Goal: Task Accomplishment & Management: Use online tool/utility

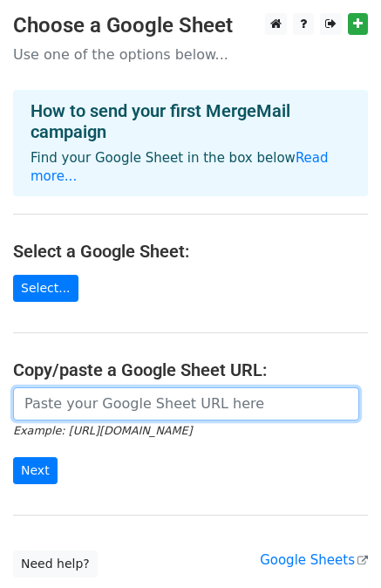
click at [58, 392] on input "url" at bounding box center [186, 404] width 347 height 33
paste input "https://docs.google.com/spreadsheets/d/1gZGshJ6hXiL9iWGTci_HfR7skKCDkt7p-_2Pwut…"
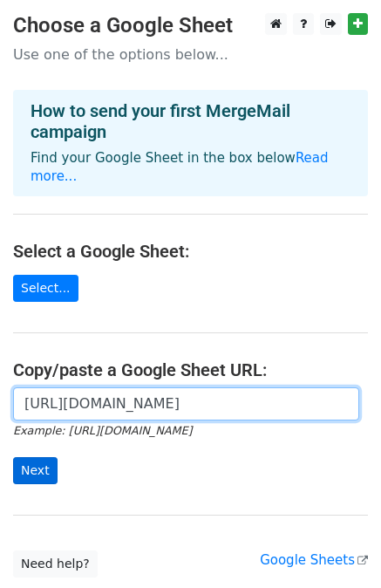
type input "https://docs.google.com/spreadsheets/d/1gZGshJ6hXiL9iWGTci_HfR7skKCDkt7p-_2Pwut…"
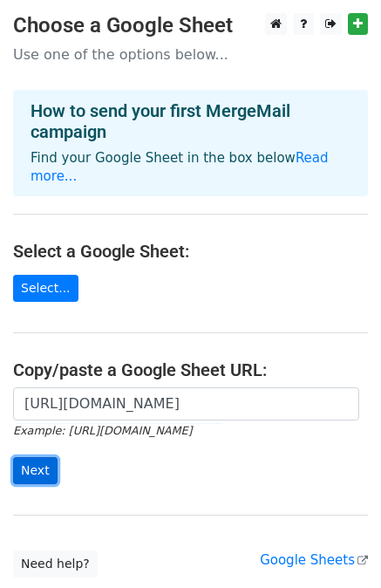
scroll to position [0, 0]
click at [29, 457] on input "Next" at bounding box center [35, 470] width 45 height 27
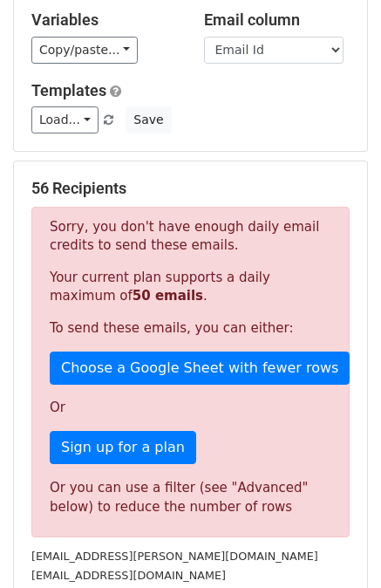
scroll to position [180, 0]
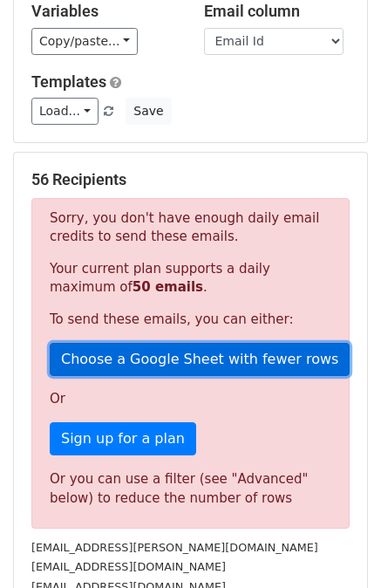
click at [150, 353] on link "Choose a Google Sheet with fewer rows" at bounding box center [200, 359] width 300 height 33
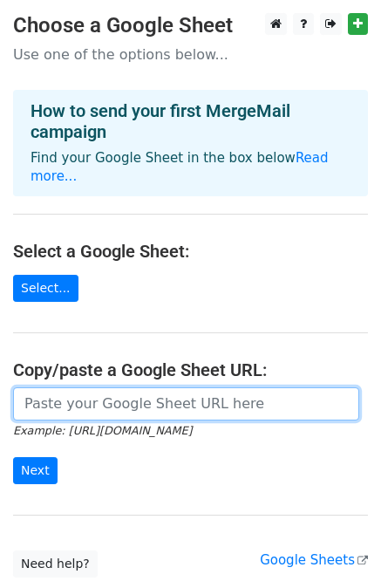
click at [101, 388] on input "url" at bounding box center [186, 404] width 347 height 33
paste input "url"
click at [118, 388] on input "url" at bounding box center [186, 404] width 347 height 33
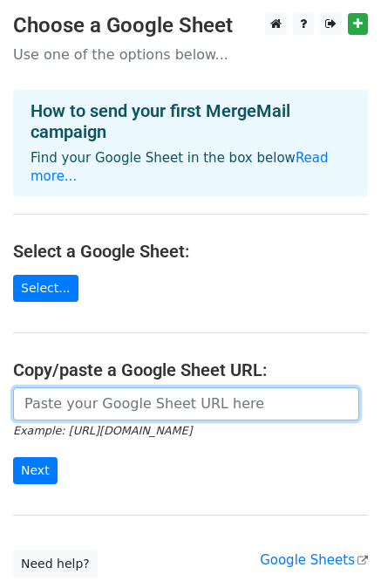
paste input "https://docs.google.com/spreadsheets/d/1gZGshJ6hXiL9iWGTci_HfR7skKCDkt7p-_2Pwut…"
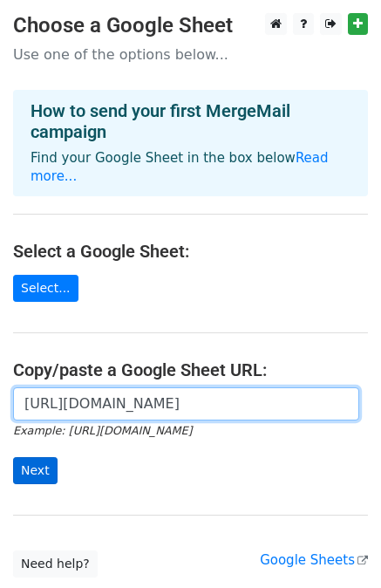
type input "https://docs.google.com/spreadsheets/d/1gZGshJ6hXiL9iWGTci_HfR7skKCDkt7p-_2Pwut…"
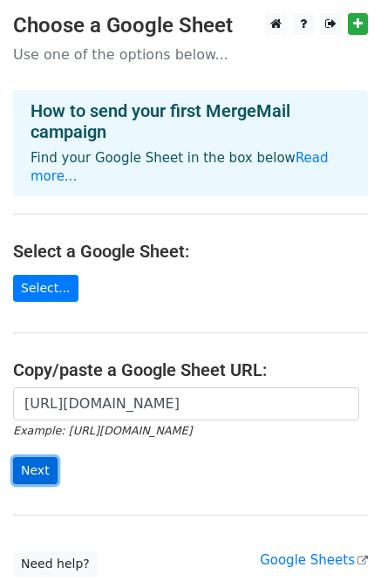
scroll to position [0, 0]
click at [33, 463] on input "Next" at bounding box center [35, 470] width 45 height 27
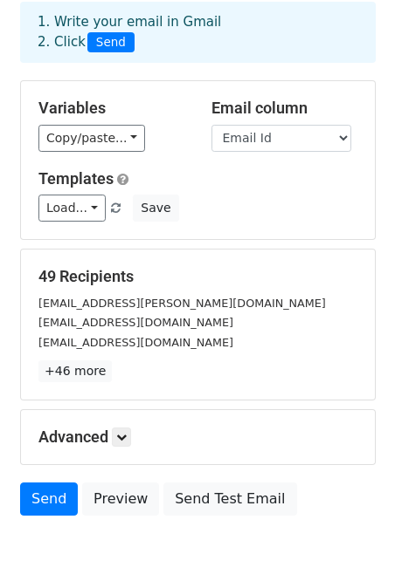
scroll to position [157, 0]
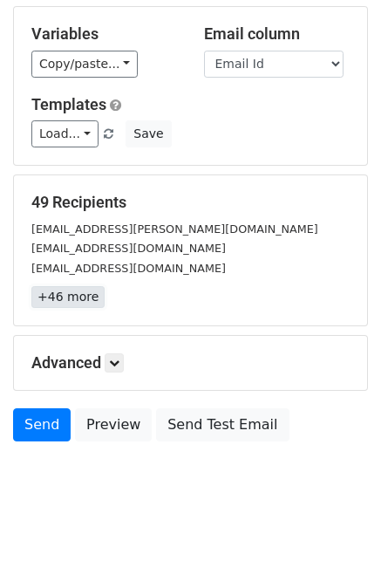
click at [45, 301] on link "+46 more" at bounding box center [67, 297] width 73 height 22
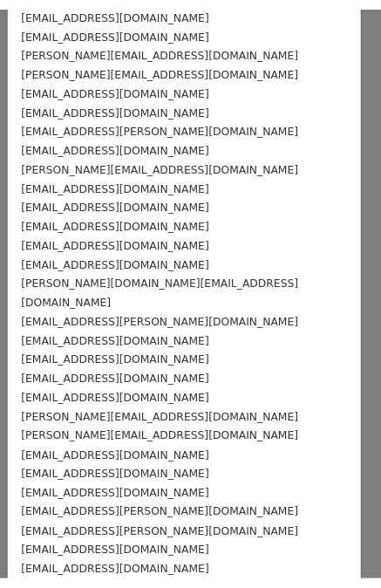
scroll to position [531, 0]
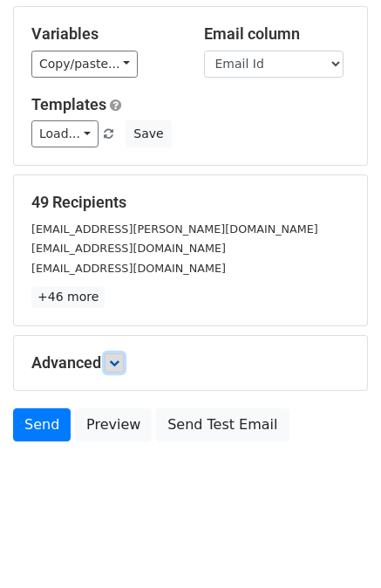
click at [120, 362] on icon at bounding box center [114, 363] width 10 height 10
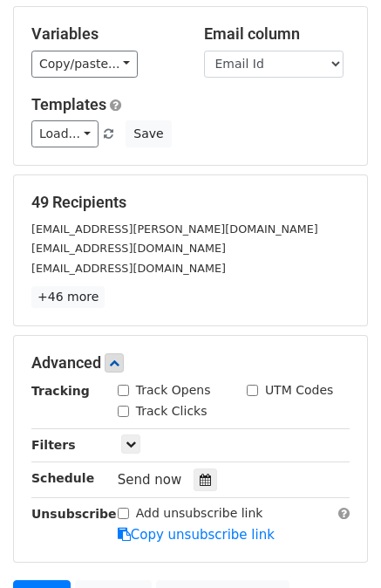
click at [120, 389] on input "Track Opens" at bounding box center [123, 390] width 11 height 11
checkbox input "true"
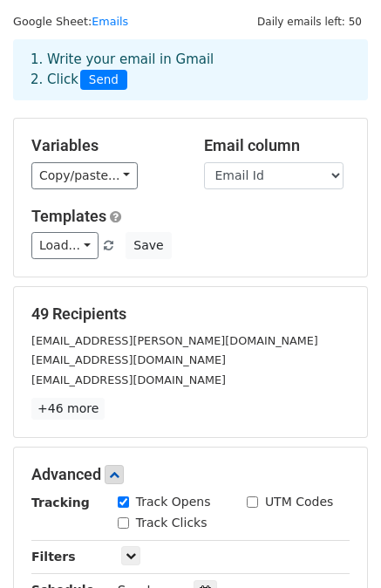
scroll to position [0, 0]
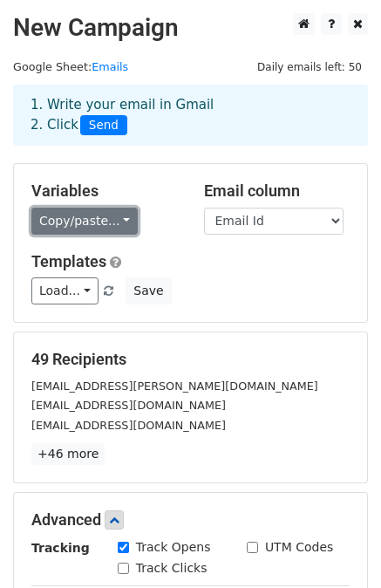
click at [115, 225] on link "Copy/paste..." at bounding box center [84, 221] width 106 height 27
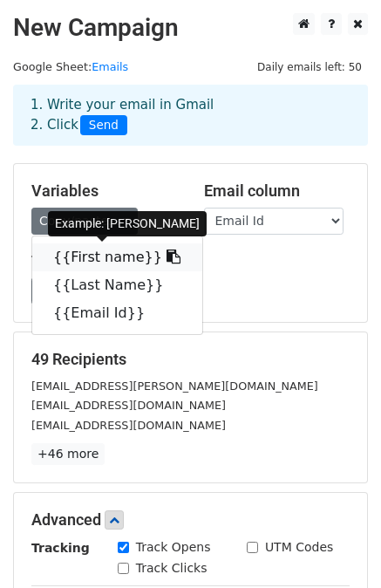
click at [103, 261] on link "{{First name}}" at bounding box center [117, 258] width 170 height 28
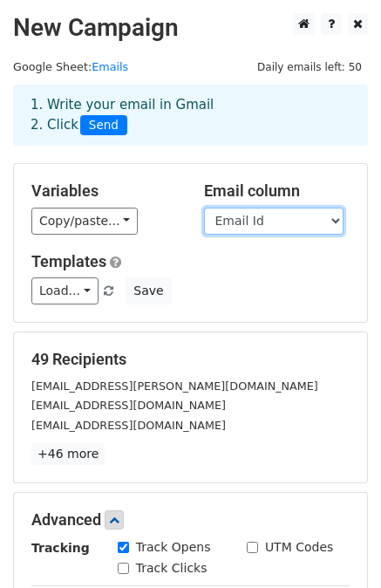
click at [331, 222] on select "First name Last Name Email Id" at bounding box center [274, 221] width 140 height 27
click at [204, 208] on select "First name Last Name Email Id" at bounding box center [274, 221] width 140 height 27
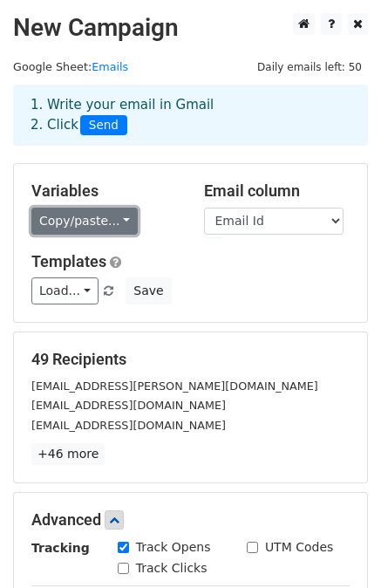
click at [113, 214] on link "Copy/paste..." at bounding box center [84, 221] width 106 height 27
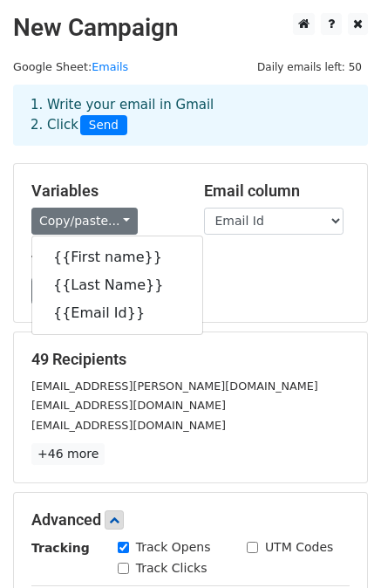
click at [256, 294] on div "Load... No templates saved Save" at bounding box center [190, 291] width 345 height 27
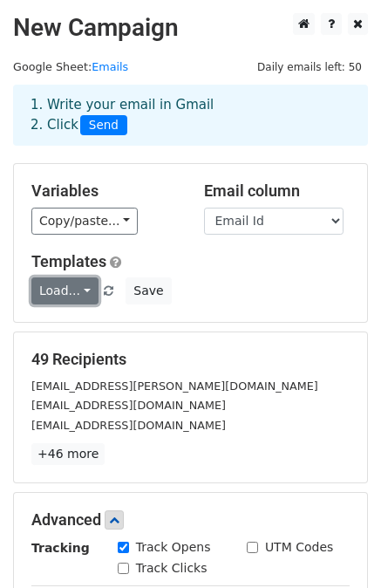
click at [72, 284] on link "Load..." at bounding box center [64, 291] width 67 height 27
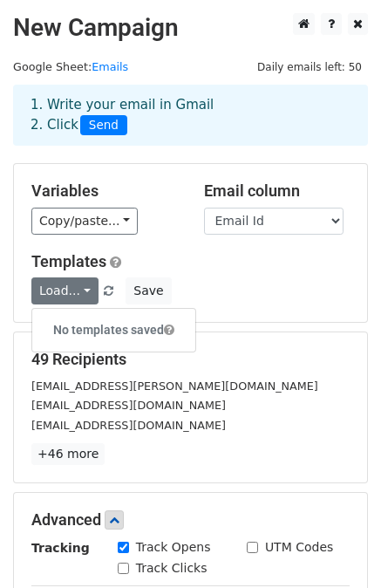
click at [227, 286] on div "Load... No templates saved Save" at bounding box center [190, 291] width 345 height 27
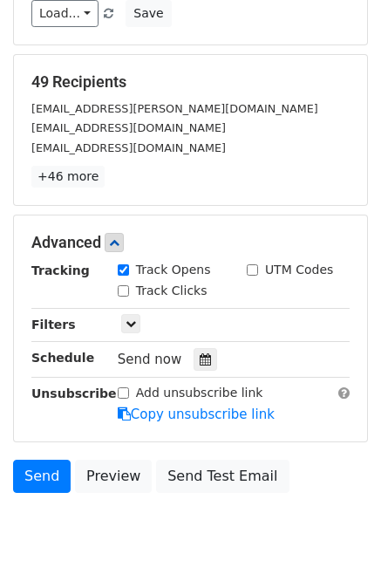
scroll to position [326, 0]
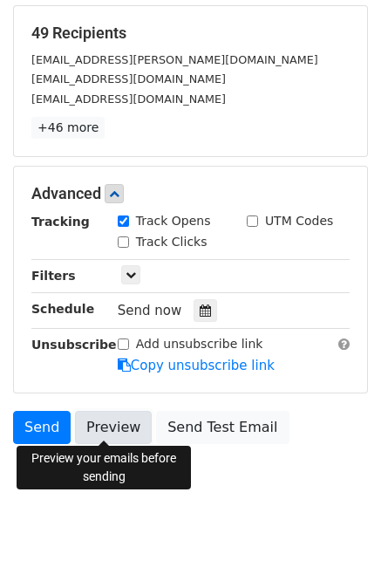
click at [108, 430] on link "Preview" at bounding box center [113, 427] width 77 height 33
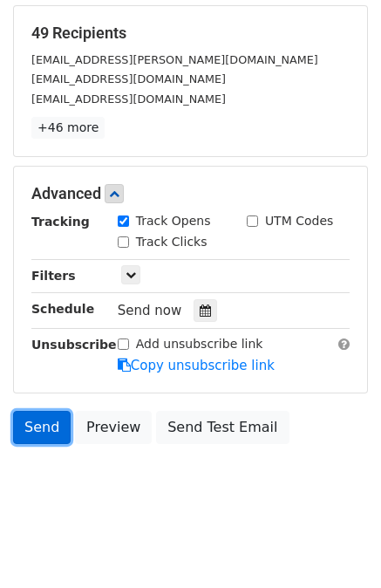
click at [38, 427] on link "Send" at bounding box center [42, 427] width 58 height 33
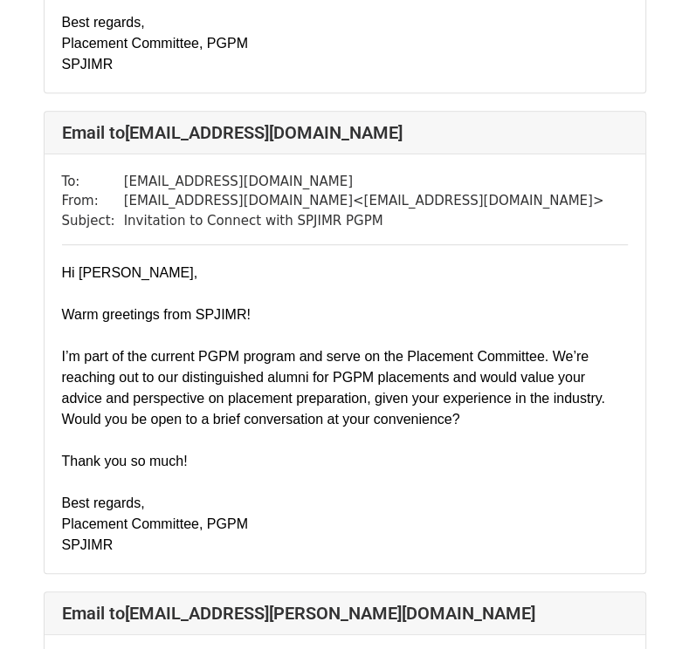
scroll to position [3890, 0]
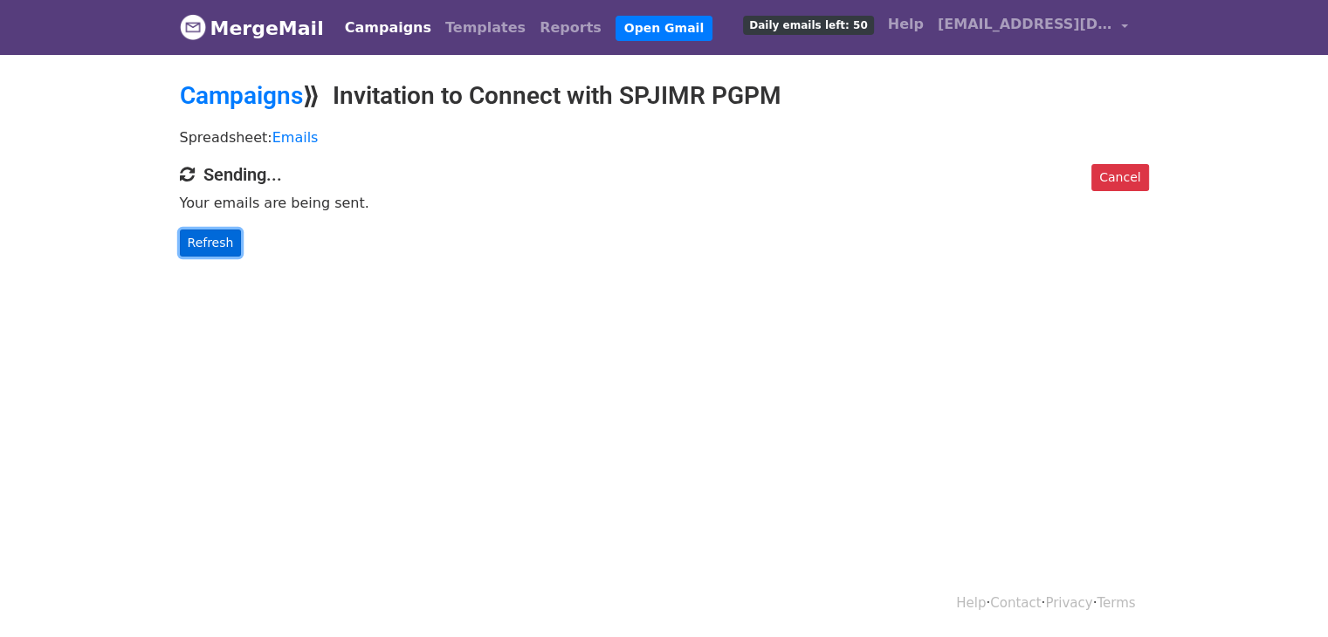
click at [212, 238] on link "Refresh" at bounding box center [211, 243] width 62 height 27
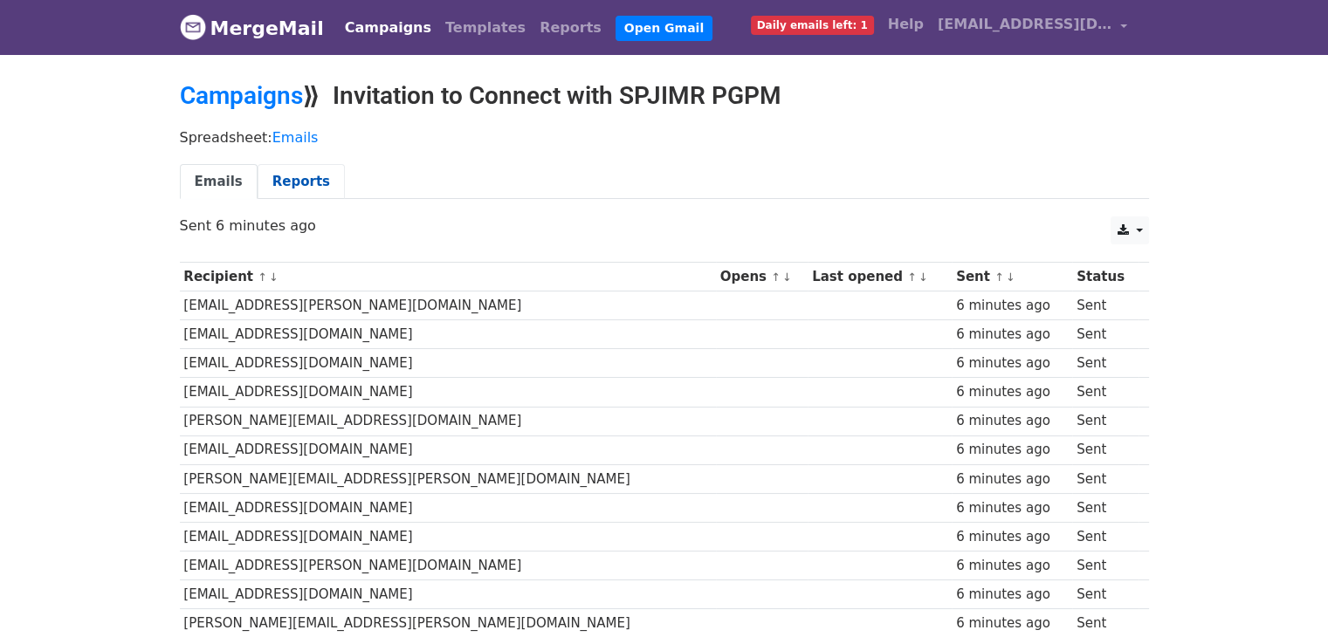
click at [282, 182] on link "Reports" at bounding box center [300, 182] width 87 height 36
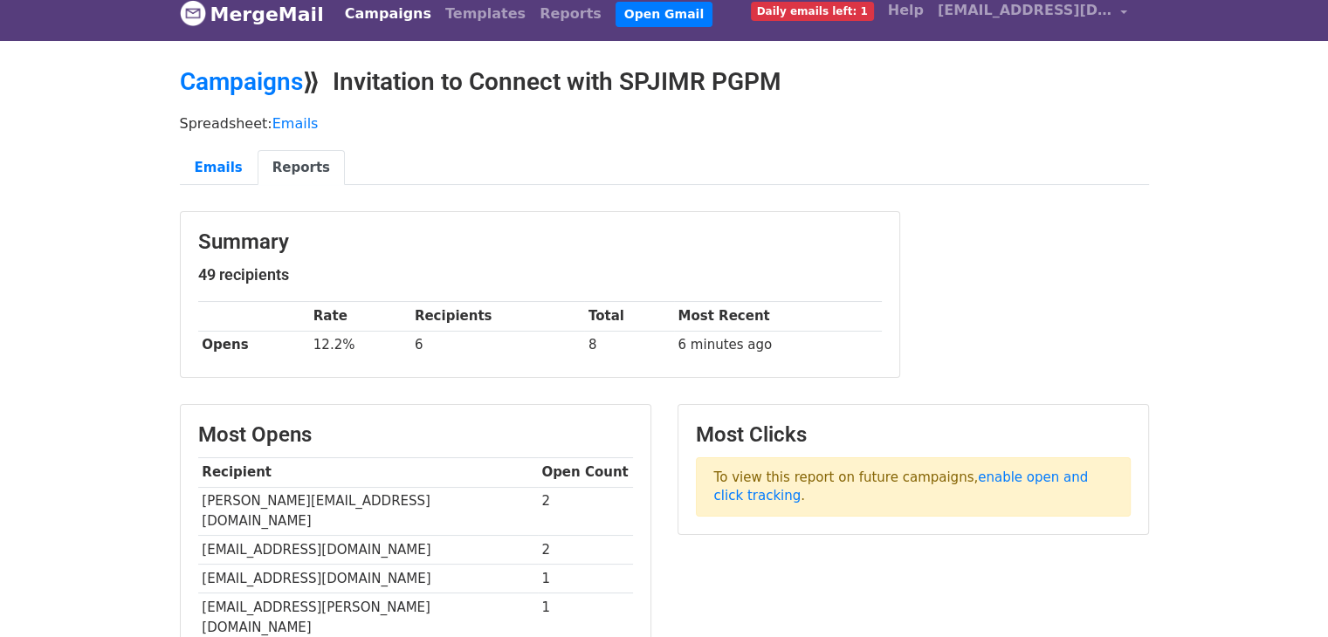
scroll to position [10, 0]
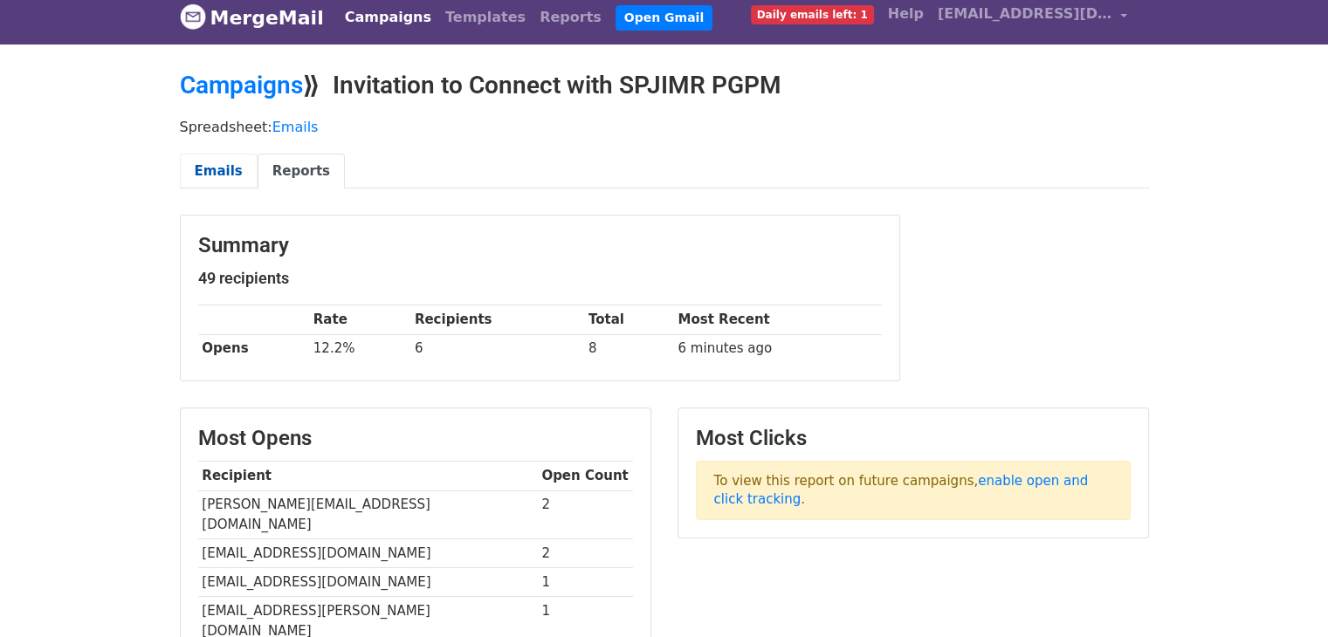
click at [192, 166] on link "Emails" at bounding box center [219, 172] width 78 height 36
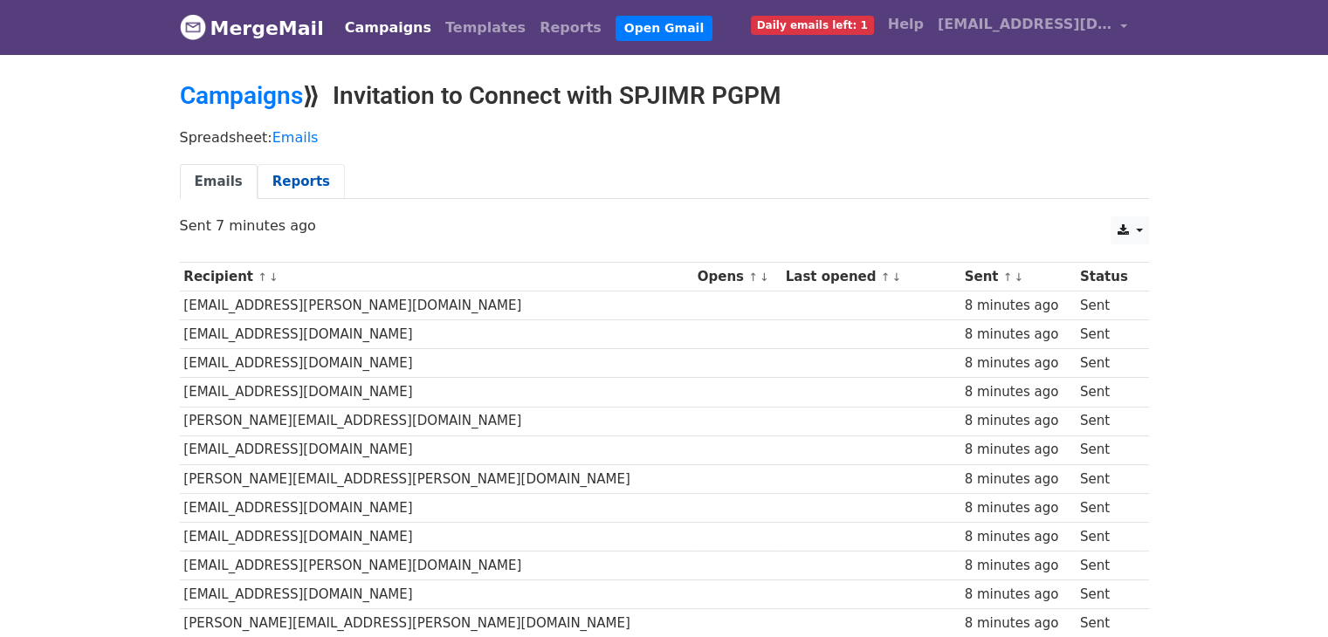
click at [302, 175] on link "Reports" at bounding box center [300, 182] width 87 height 36
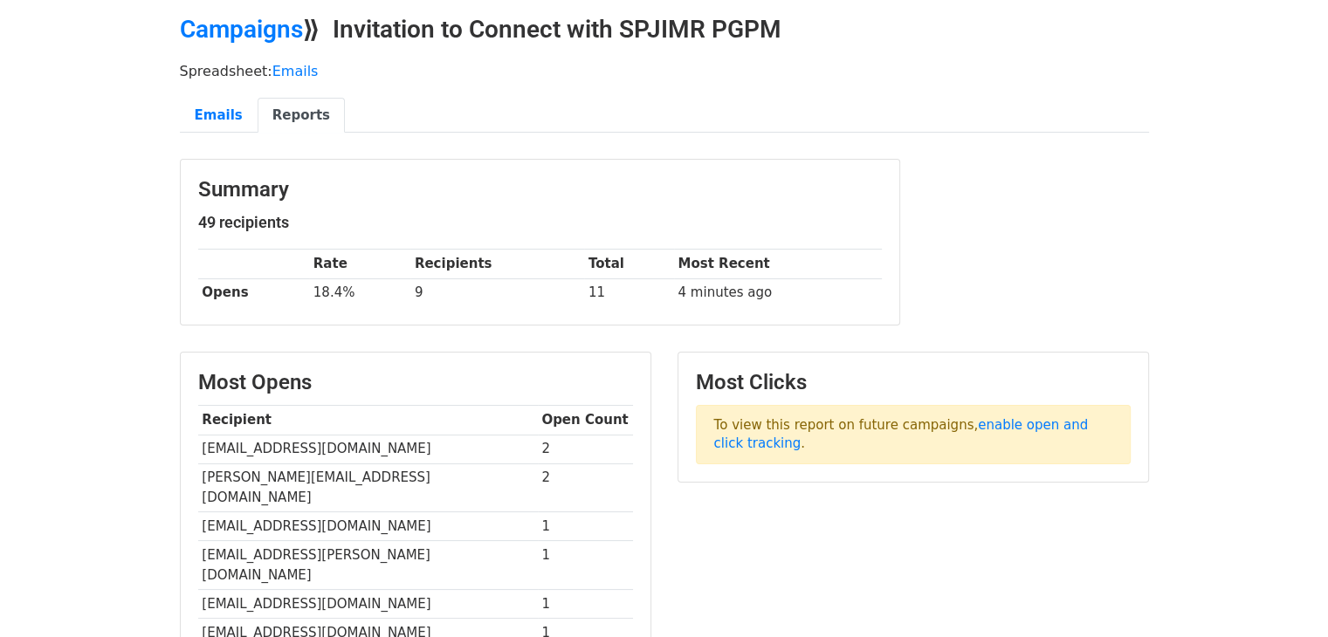
scroll to position [66, 0]
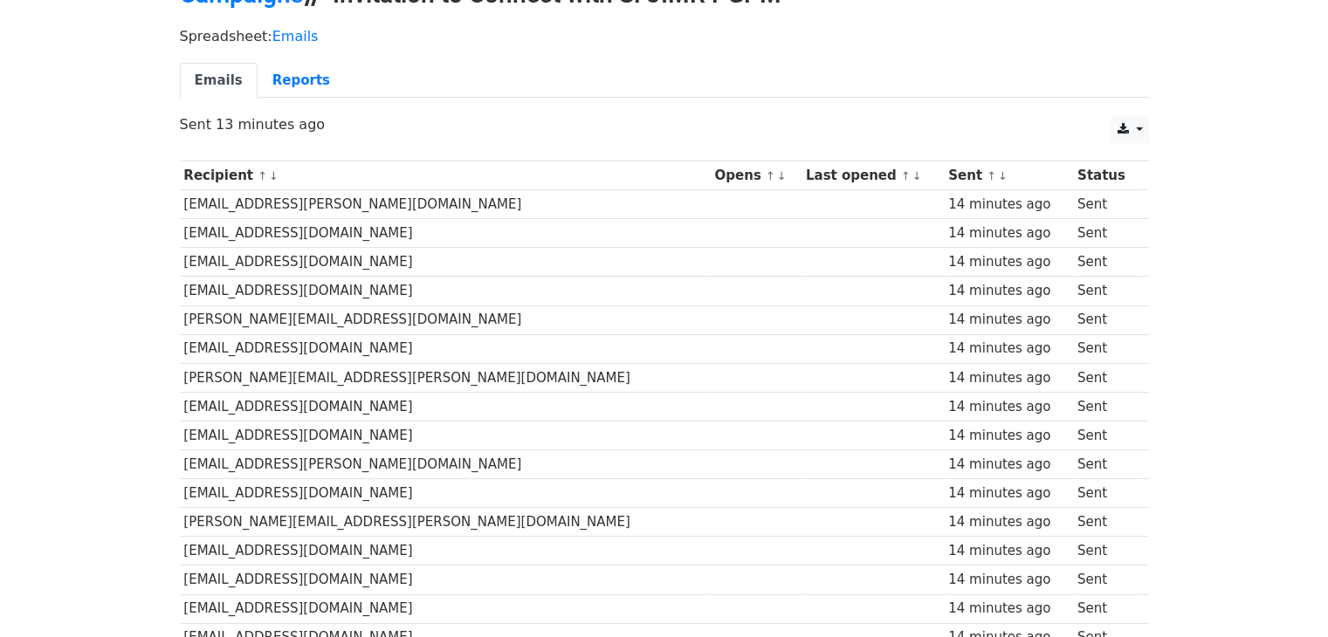
scroll to position [194, 0]
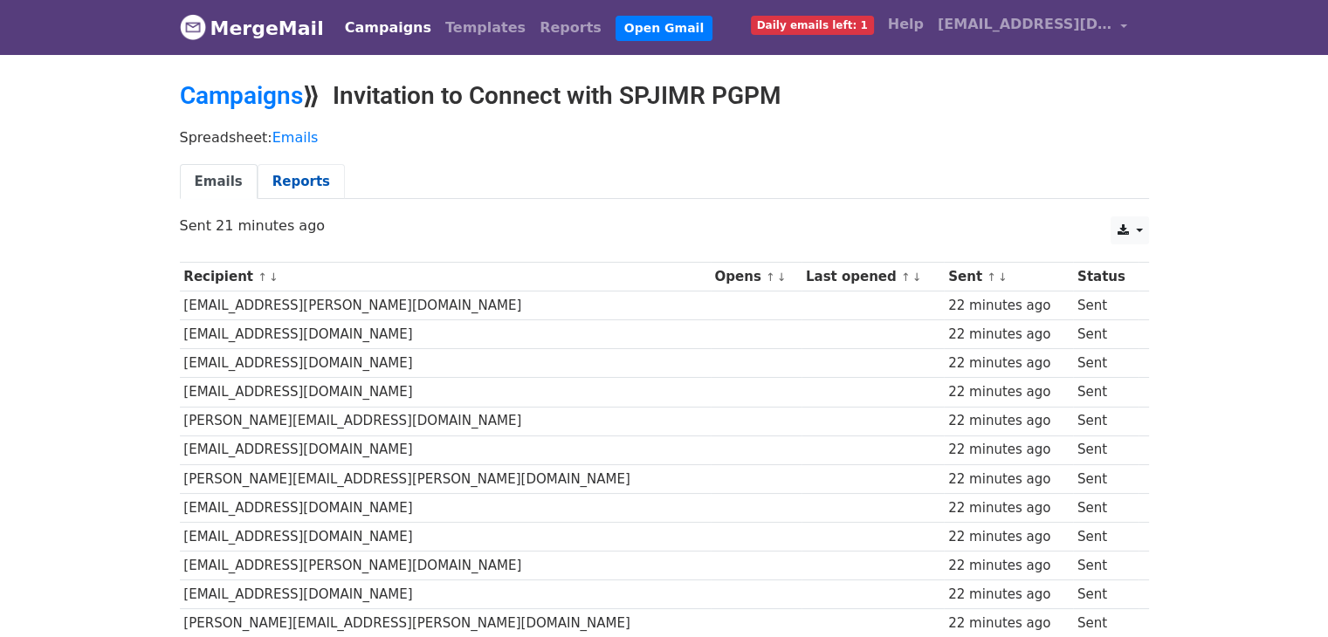
click at [298, 176] on link "Reports" at bounding box center [300, 182] width 87 height 36
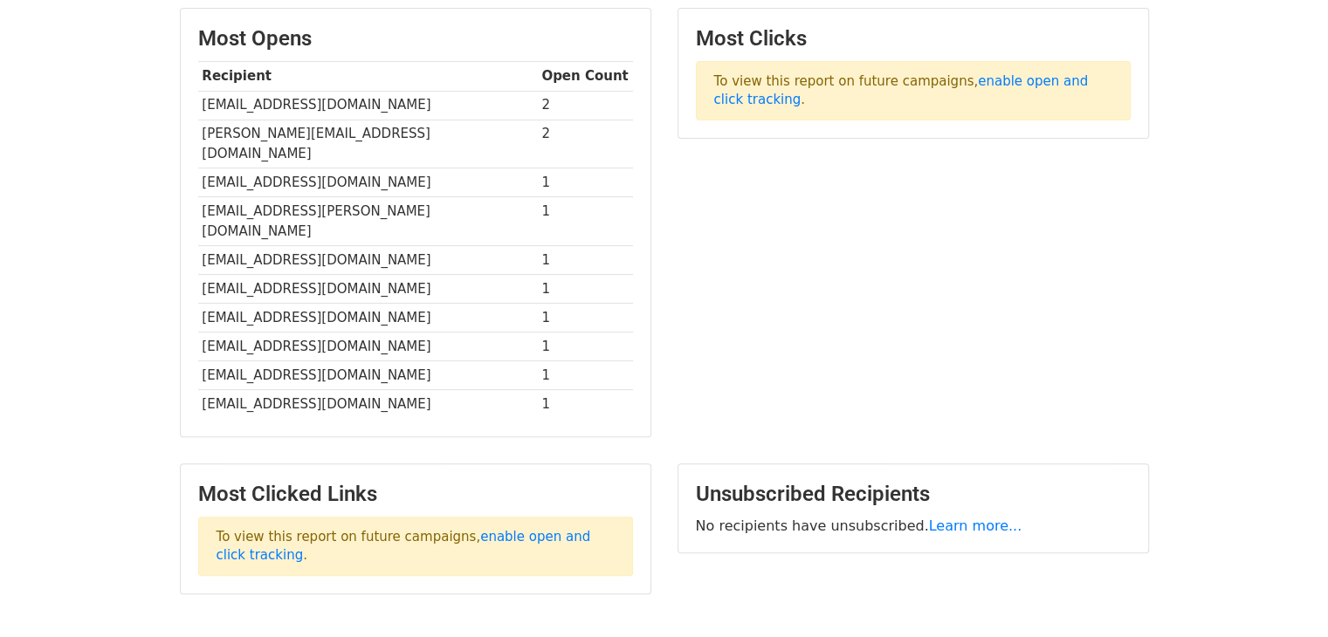
scroll to position [482, 0]
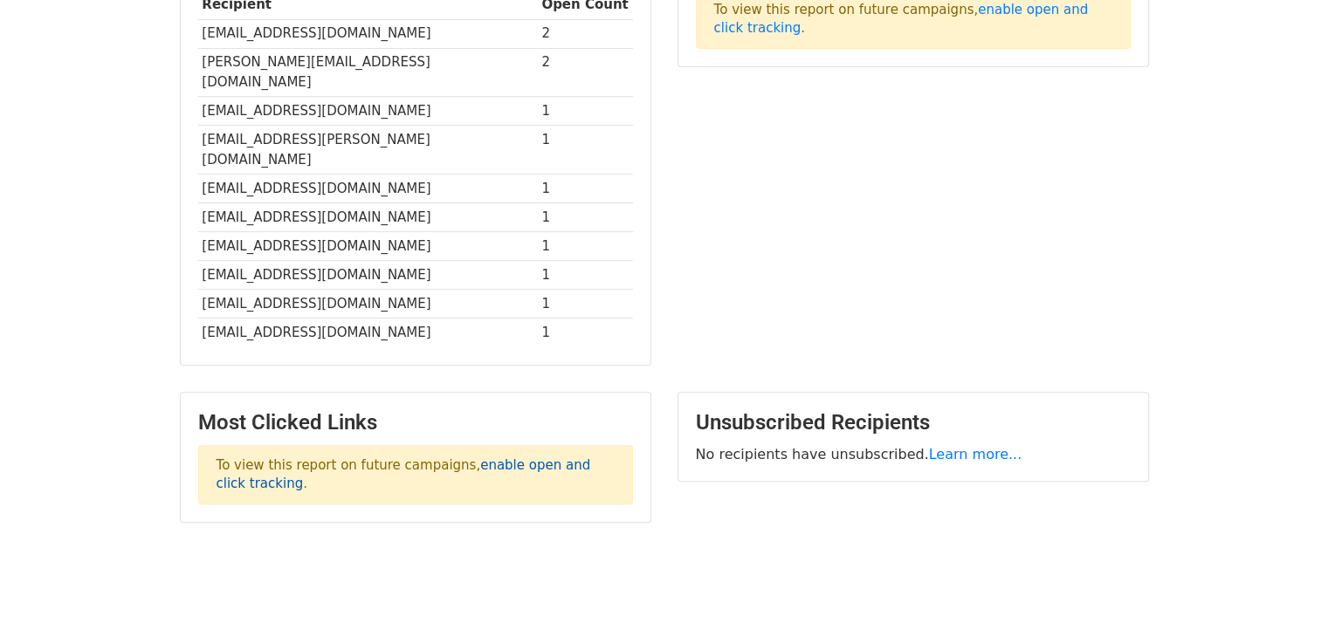
click at [502, 457] on link "enable open and click tracking" at bounding box center [403, 474] width 374 height 34
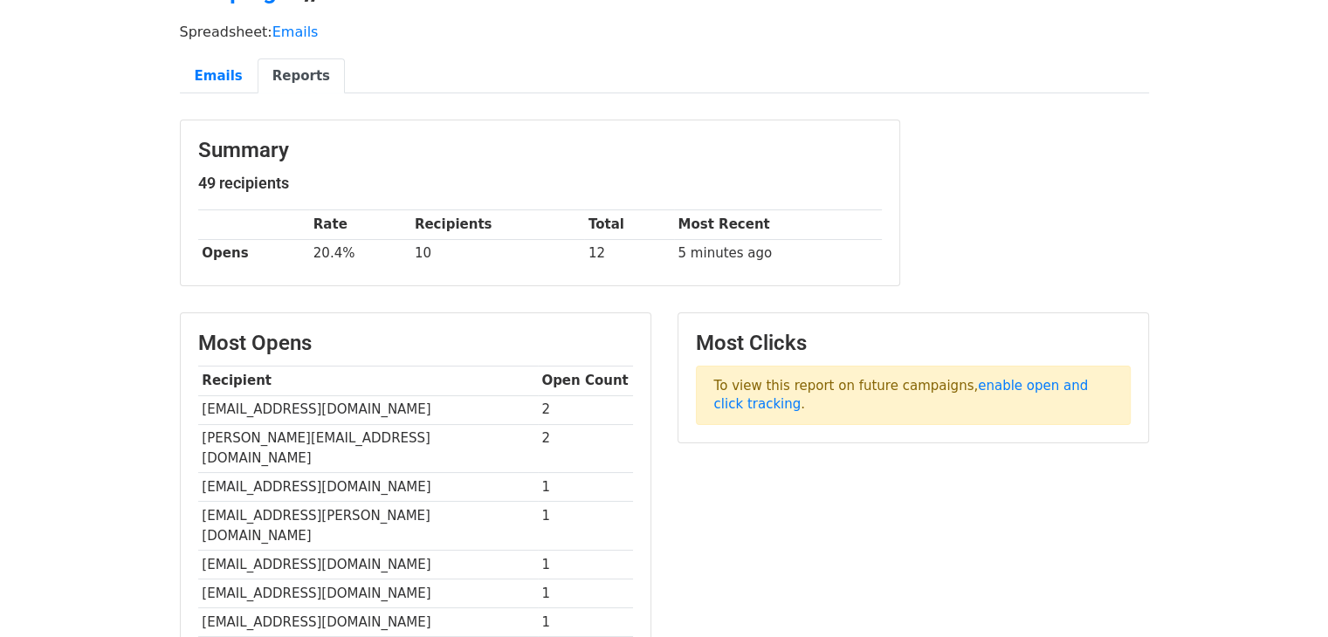
scroll to position [0, 0]
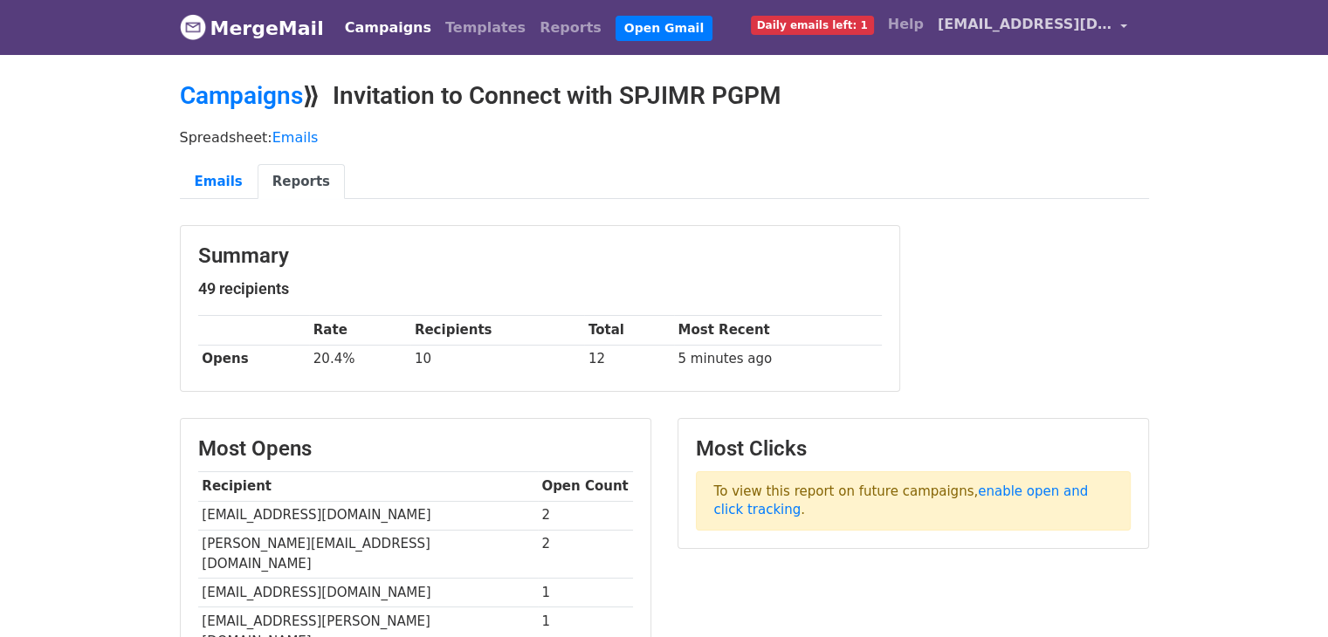
click at [1121, 18] on link "[EMAIL_ADDRESS][DOMAIN_NAME]" at bounding box center [1032, 27] width 204 height 41
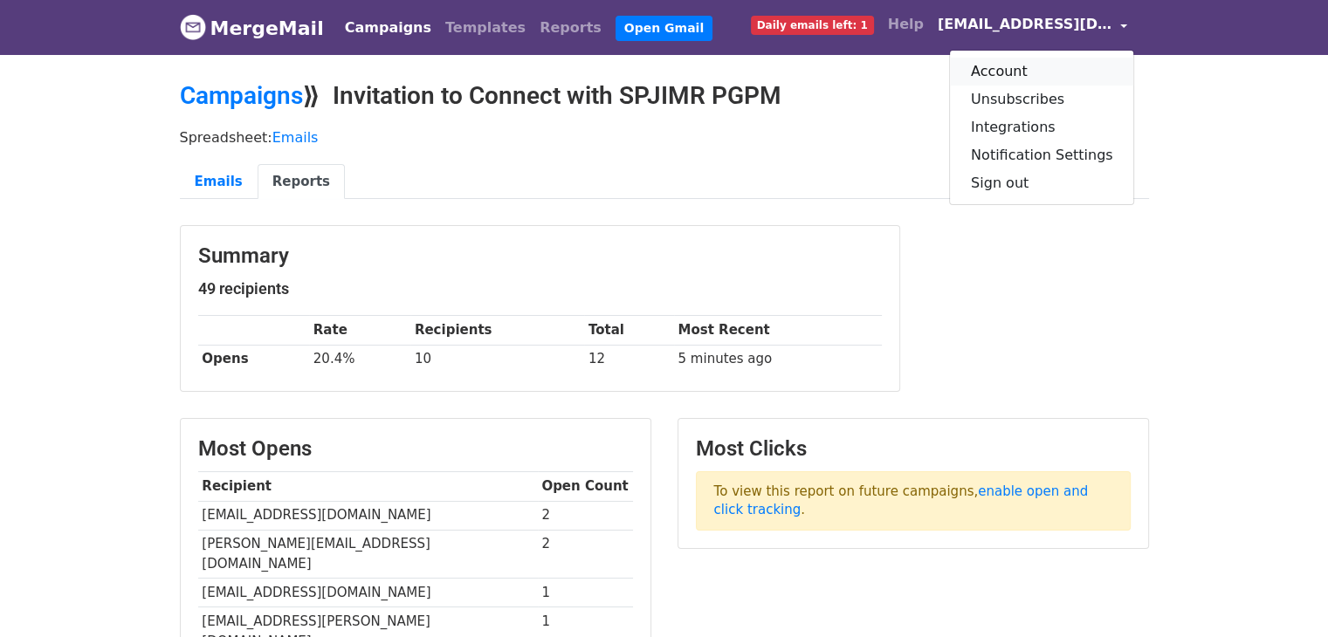
click at [1024, 68] on link "Account" at bounding box center [1042, 72] width 184 height 28
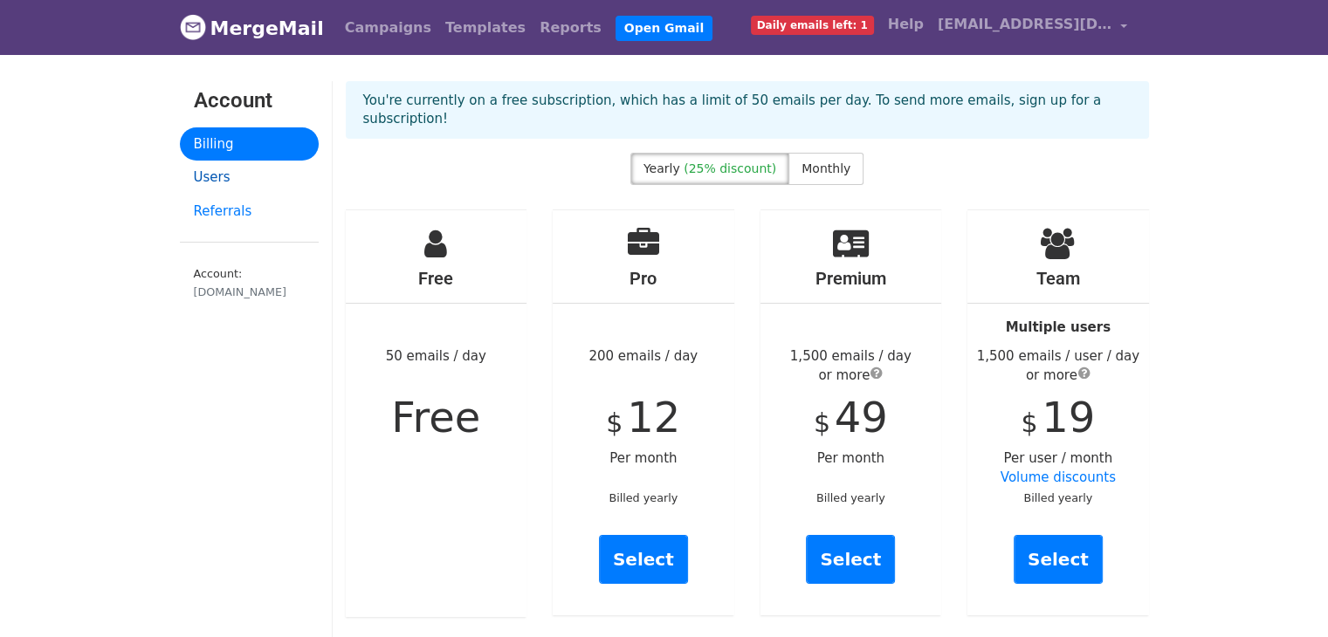
click at [216, 176] on link "Users" at bounding box center [249, 178] width 139 height 34
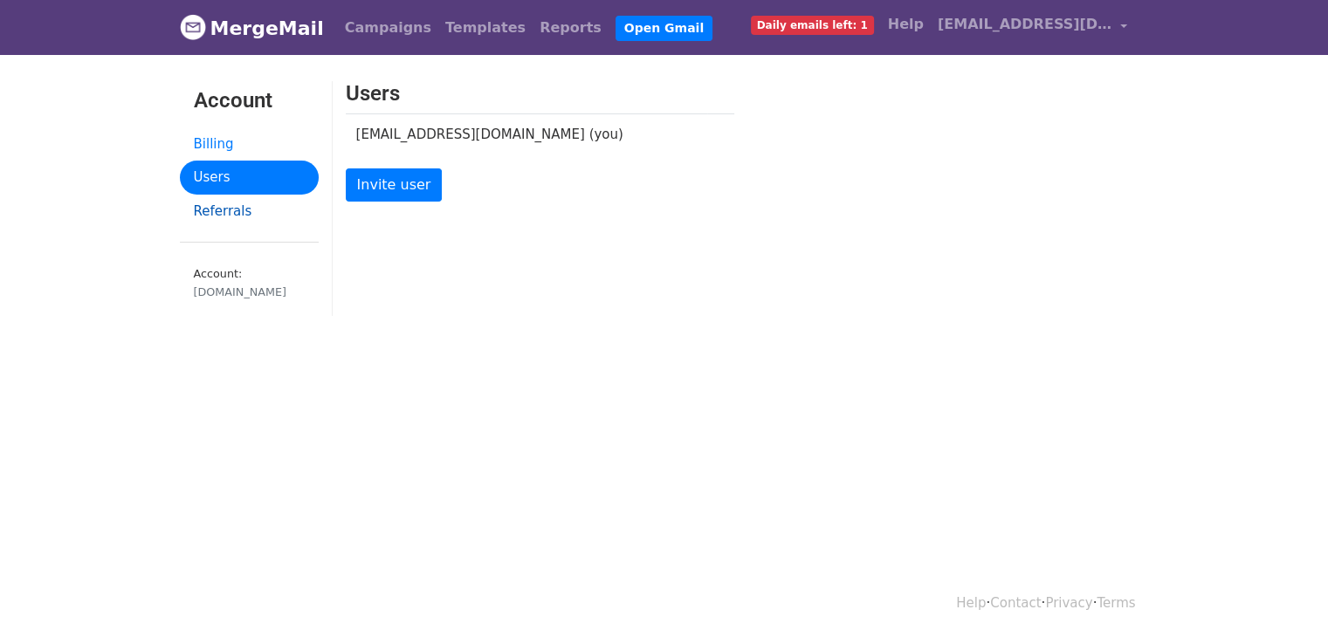
click at [211, 214] on link "Referrals" at bounding box center [249, 212] width 139 height 34
